Goal: Transaction & Acquisition: Purchase product/service

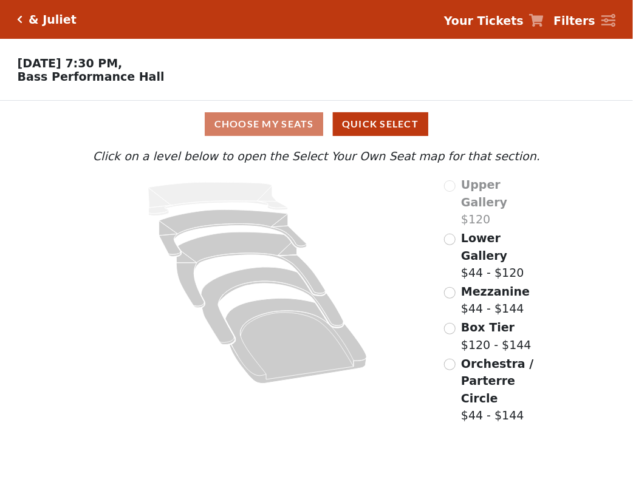
click at [632, 96] on div "Filters / Cart" at bounding box center [554, 69] width 158 height 61
click at [632, 83] on div "Filters / Cart" at bounding box center [554, 69] width 158 height 61
click at [453, 287] on input "radio" at bounding box center [450, 293] width 12 height 12
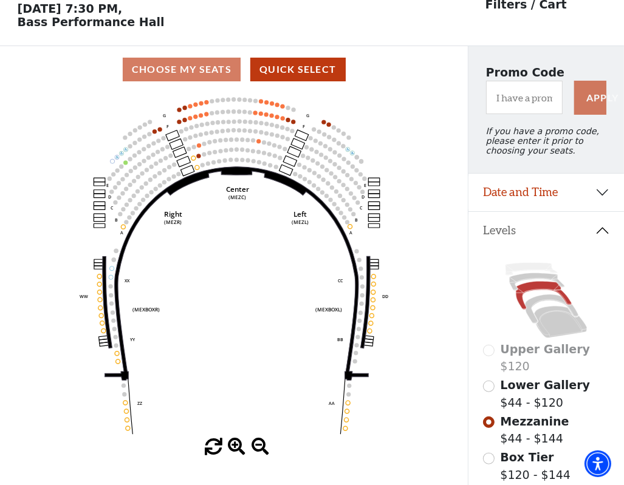
scroll to position [54, 0]
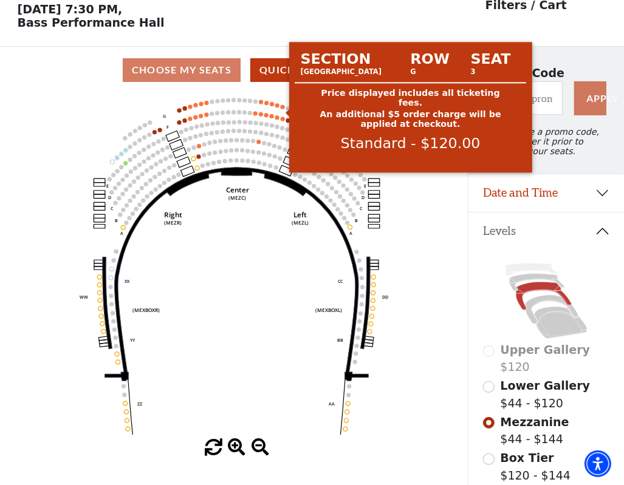
click at [284, 109] on circle at bounding box center [282, 106] width 4 height 4
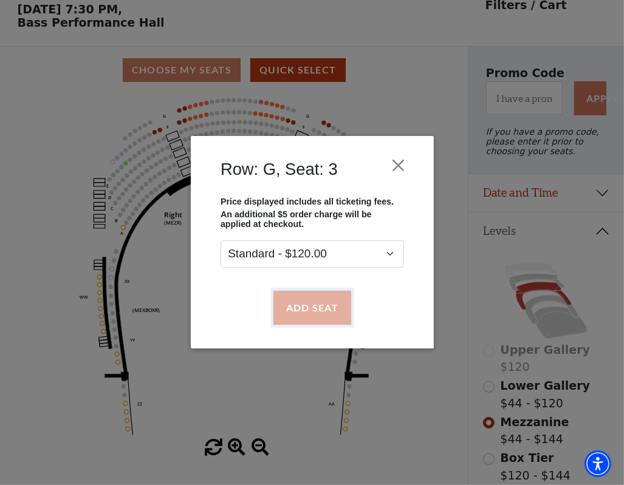
click at [308, 315] on button "Add Seat" at bounding box center [312, 308] width 78 height 34
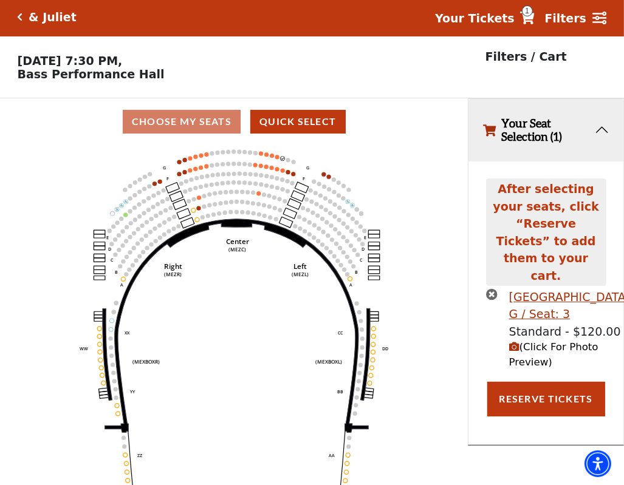
scroll to position [0, 0]
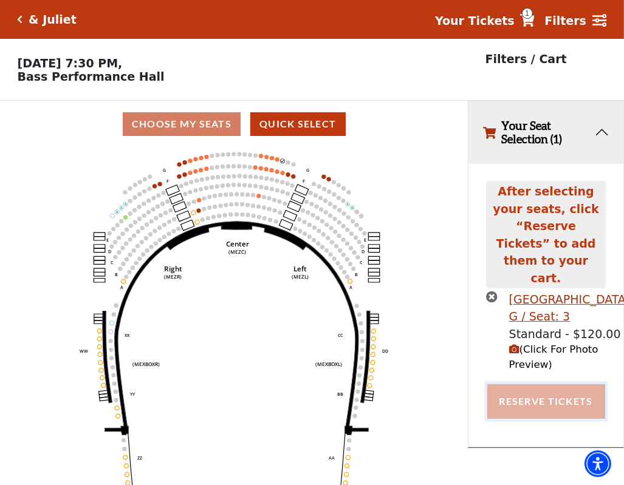
click at [546, 384] on button "Reserve Tickets" at bounding box center [546, 401] width 118 height 34
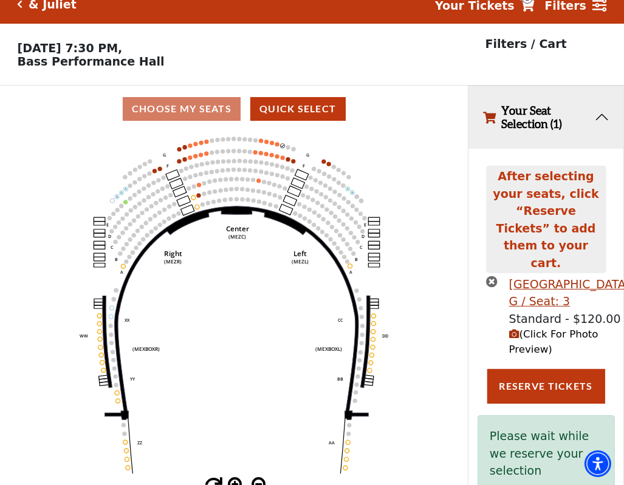
scroll to position [29, 0]
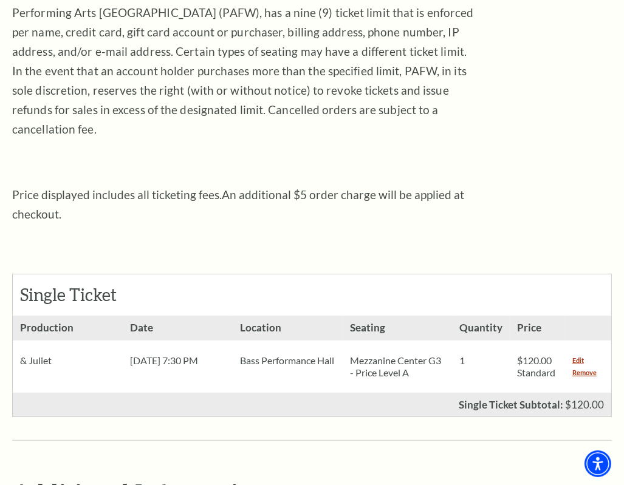
scroll to position [242, 0]
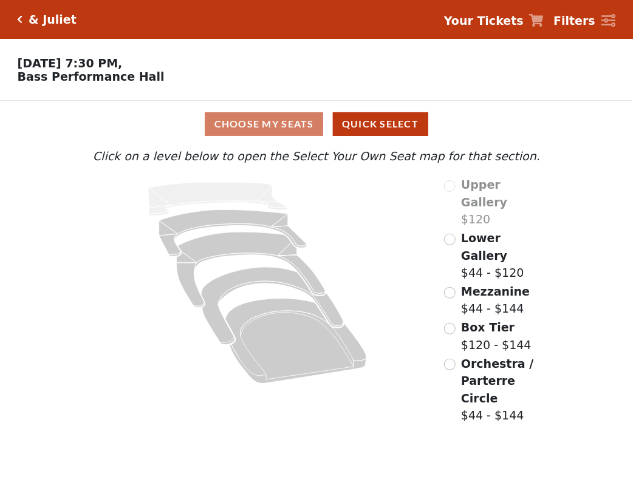
click at [632, 148] on div "Choose My Seats Quick Select Current Level Click on a level below to open the S…" at bounding box center [316, 263] width 633 height 325
click at [632, 340] on div "Choose My Seats Quick Select Current Level Click on a level below to open the S…" at bounding box center [316, 263] width 633 height 325
click at [485, 285] on span "Mezzanine" at bounding box center [495, 291] width 69 height 13
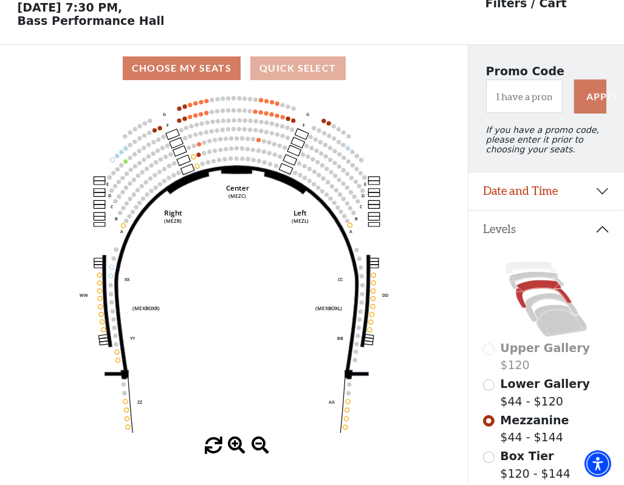
scroll to position [47, 0]
